Goal: Find specific page/section: Find specific page/section

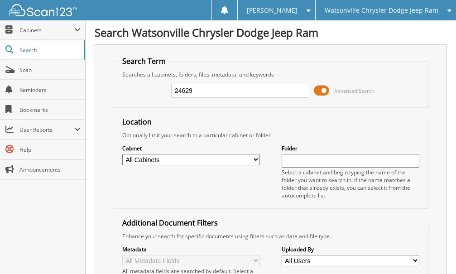
type input "24629"
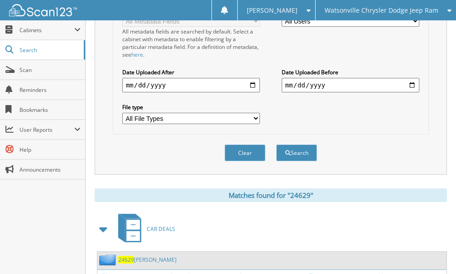
scroll to position [480, 0]
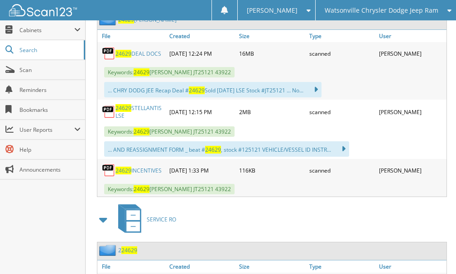
click at [142, 54] on link "24629 DEAL DOCS" at bounding box center [139, 54] width 46 height 8
click at [19, 73] on span "Scan" at bounding box center [49, 70] width 61 height 8
